Goal: Information Seeking & Learning: Learn about a topic

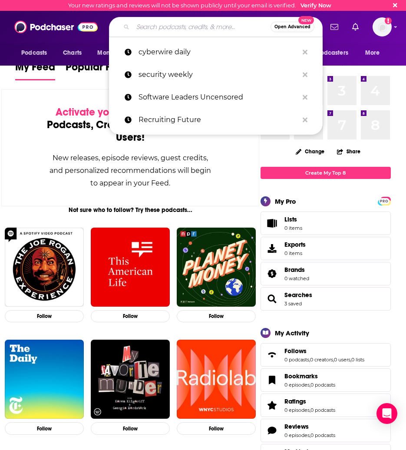
click at [169, 23] on input "Search podcasts, credits, & more..." at bounding box center [202, 27] width 138 height 14
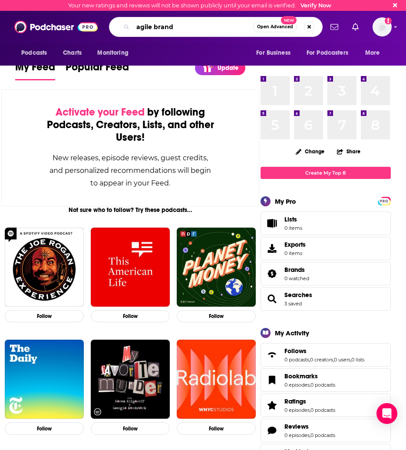
type input "agile brand"
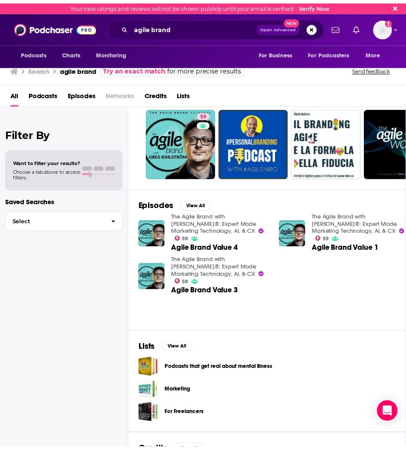
scroll to position [43, 0]
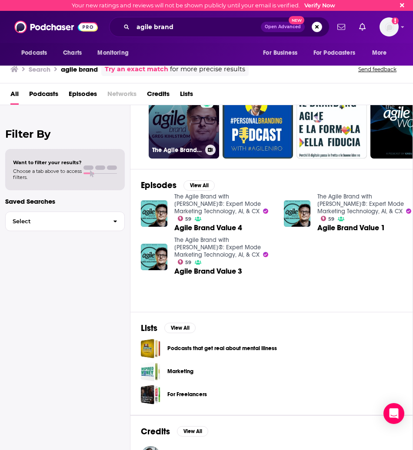
click at [190, 133] on link "59 The Agile Brand with [PERSON_NAME]®: Expert Mode Marketing Technology, AI, &…" at bounding box center [184, 123] width 70 height 70
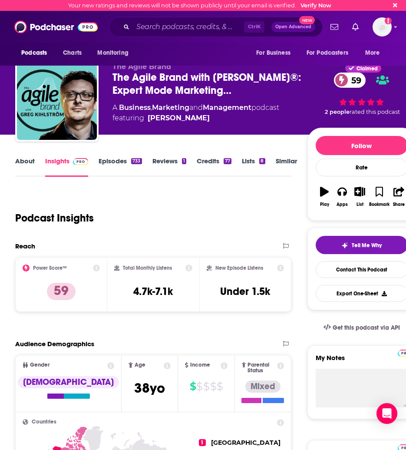
scroll to position [43, 0]
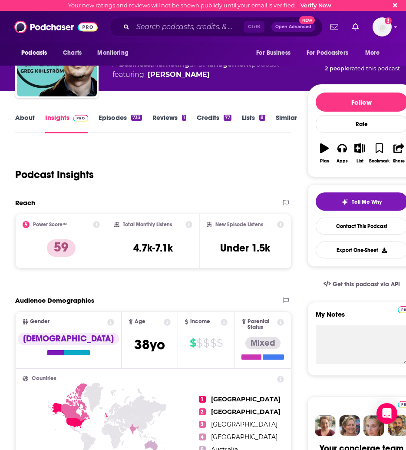
click at [188, 223] on icon at bounding box center [189, 224] width 7 height 7
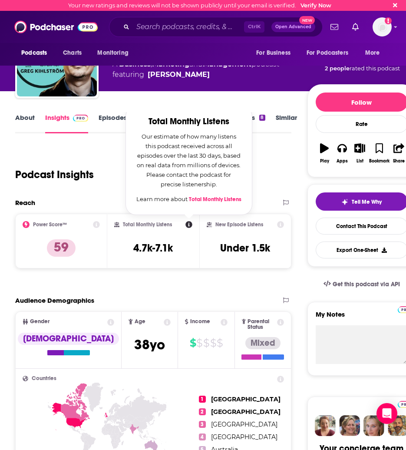
click at [113, 200] on div "Reach" at bounding box center [144, 203] width 259 height 8
